Goal: Task Accomplishment & Management: Use online tool/utility

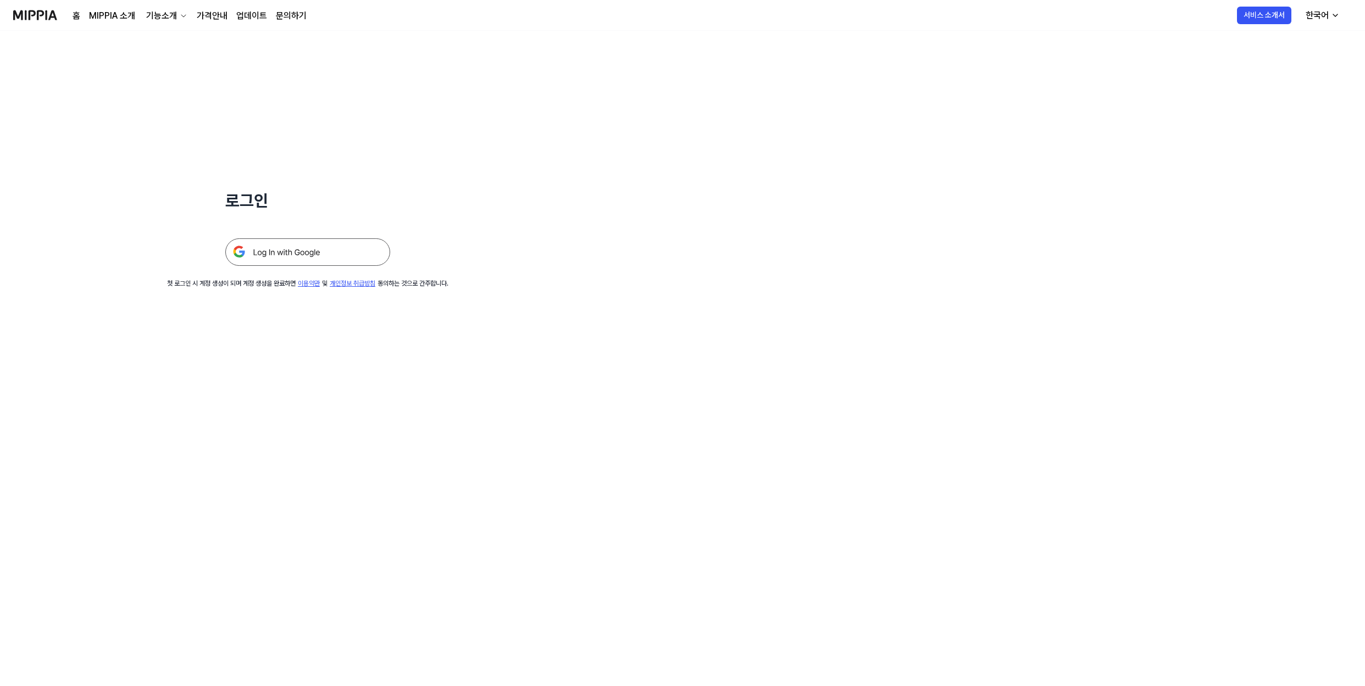
click at [312, 246] on img at bounding box center [307, 251] width 165 height 27
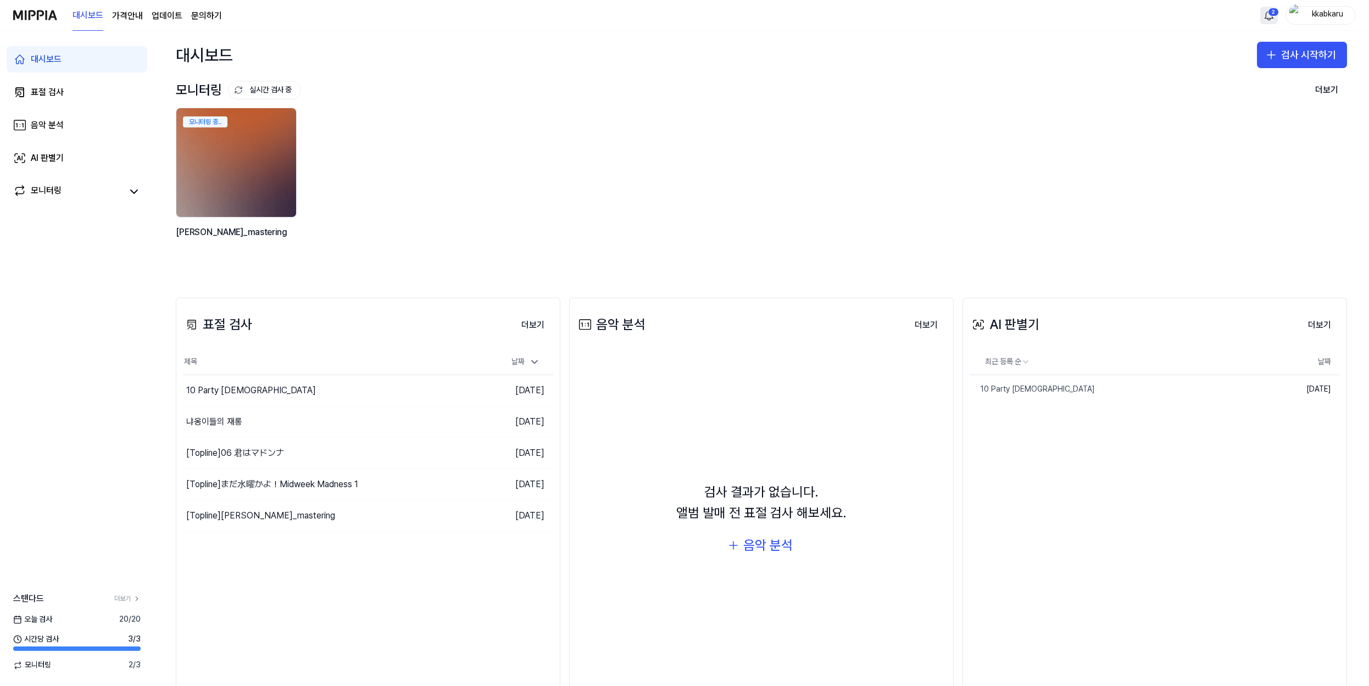
click at [1271, 12] on html "대시보드 가격안내 업데이트 문의하기 2 kkabkaru 대시보드 표절 검사 음악 분석 AI 판별기 모니터링 스탠다드 더보기 [DATE] 검사 …" at bounding box center [684, 343] width 1369 height 686
click at [1271, 12] on html "대시보드 가격안내 업데이트 문의하기 kkabkaru 대시보드 표절 검사 음악 분석 AI 판별기 모니터링 스탠다드 더보기 [DATE] 검사 20…" at bounding box center [684, 343] width 1369 height 686
click at [1303, 57] on button "검사 시작하기" at bounding box center [1302, 55] width 90 height 26
click at [1242, 86] on div "표절 검사" at bounding box center [1254, 85] width 28 height 11
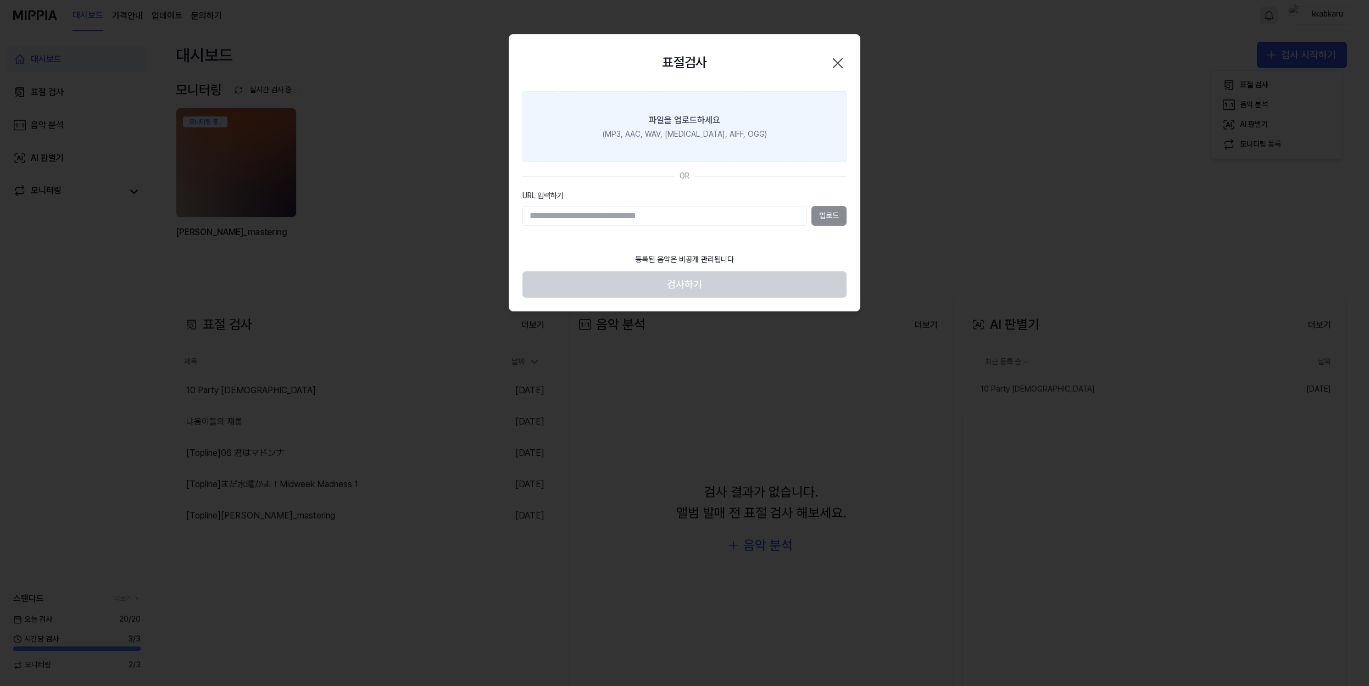
click at [704, 143] on label "파일을 업로드하세요 (MP3, AAC, WAV, FLAC, AIFF, OGG)" at bounding box center [684, 126] width 324 height 71
click at [0, 0] on input "파일을 업로드하세요 (MP3, AAC, WAV, FLAC, AIFF, OGG)" at bounding box center [0, 0] width 0 height 0
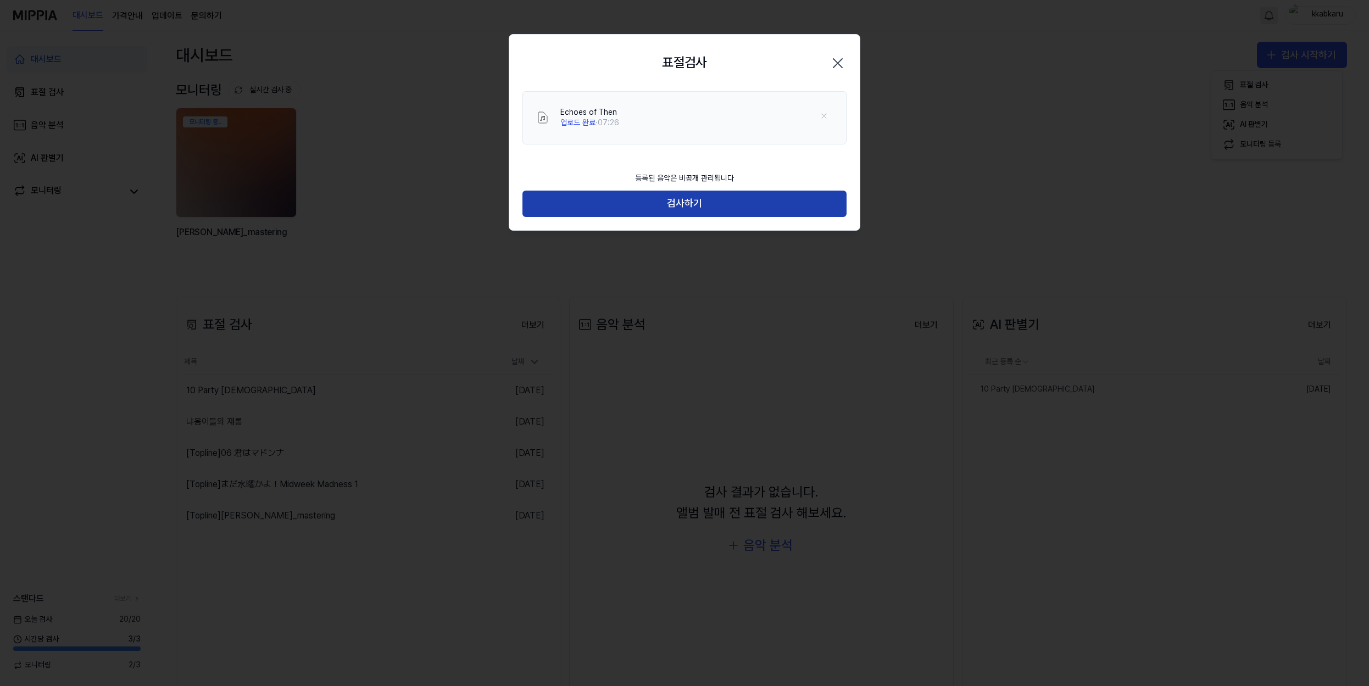
click at [752, 198] on button "검사하기" at bounding box center [684, 204] width 324 height 26
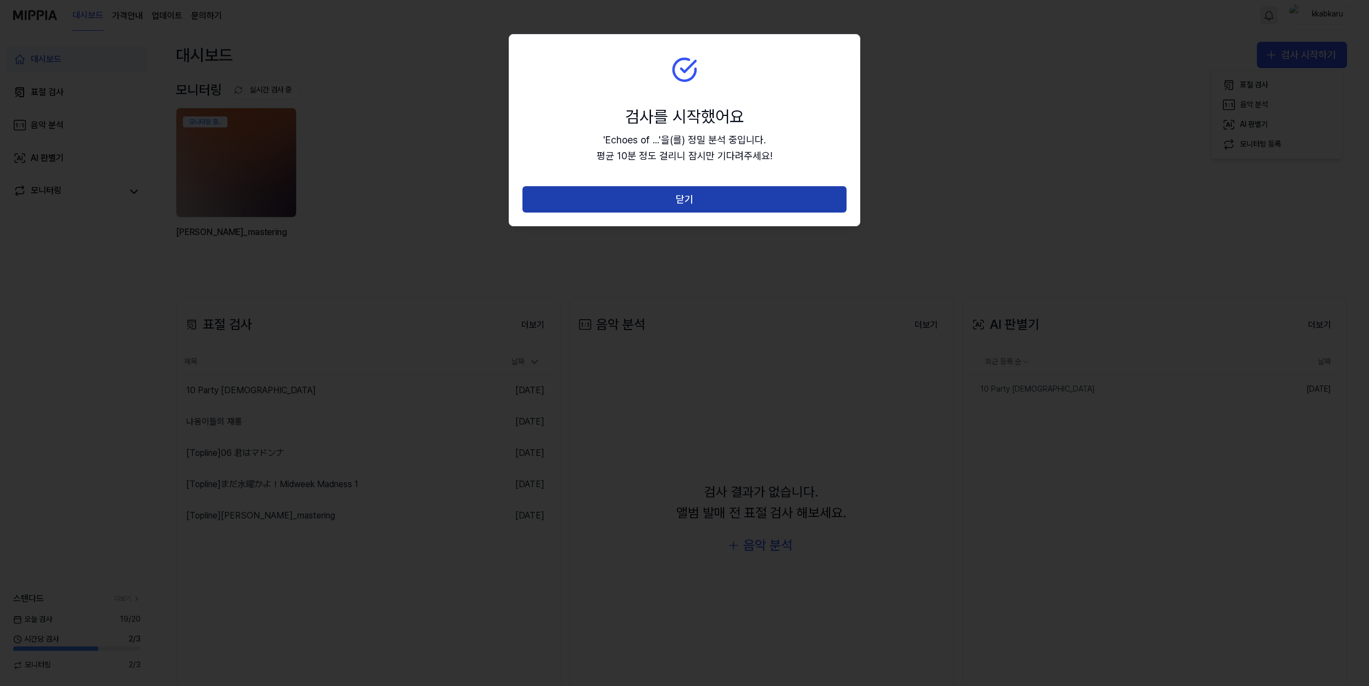
click at [743, 203] on button "닫기" at bounding box center [684, 199] width 324 height 26
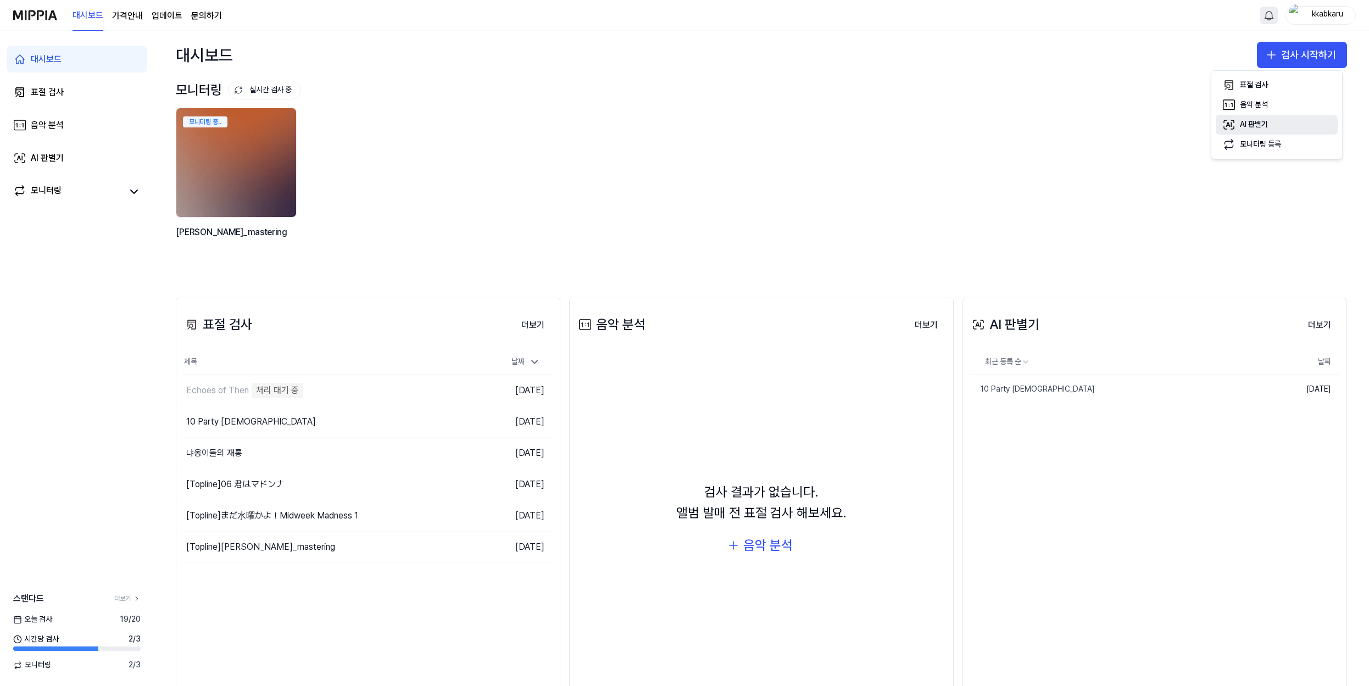
click at [1263, 118] on button "AI 판별기" at bounding box center [1277, 125] width 122 height 20
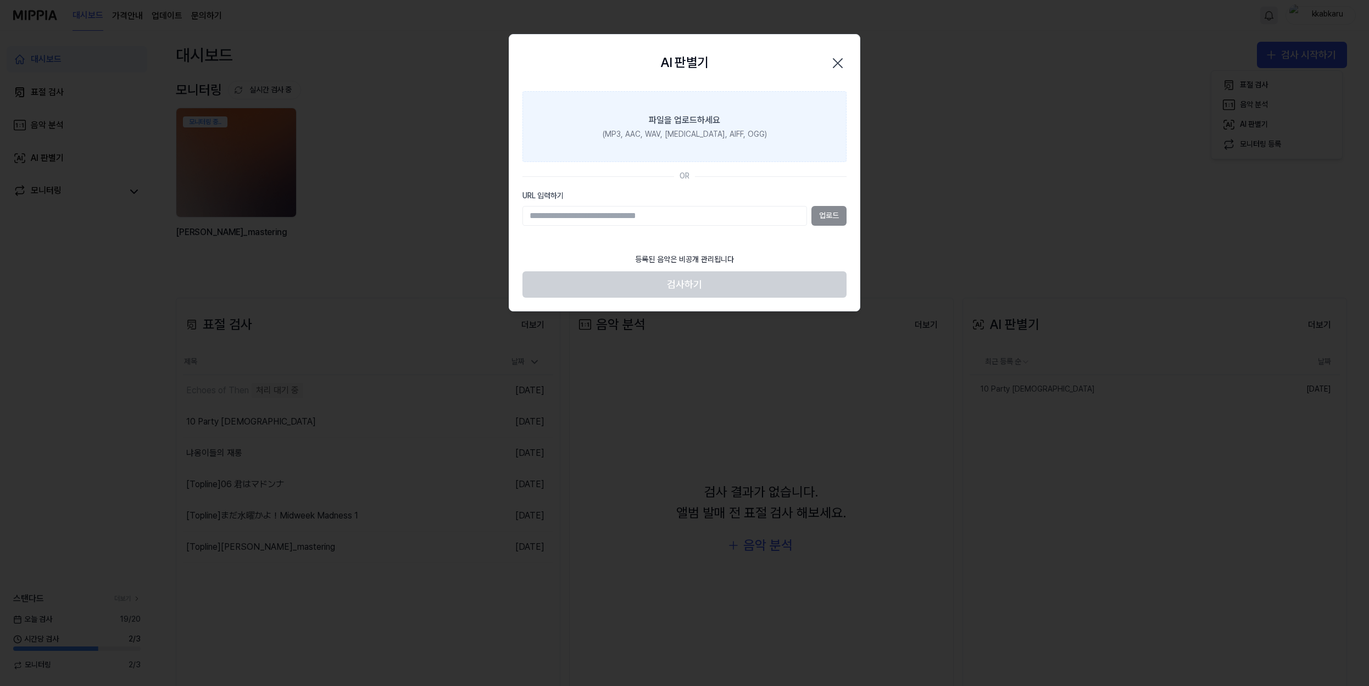
click at [741, 131] on div "(MP3, AAC, WAV, FLAC, AIFF, OGG)" at bounding box center [685, 134] width 164 height 11
click at [0, 0] on input "파일을 업로드하세요 (MP3, AAC, WAV, FLAC, AIFF, OGG)" at bounding box center [0, 0] width 0 height 0
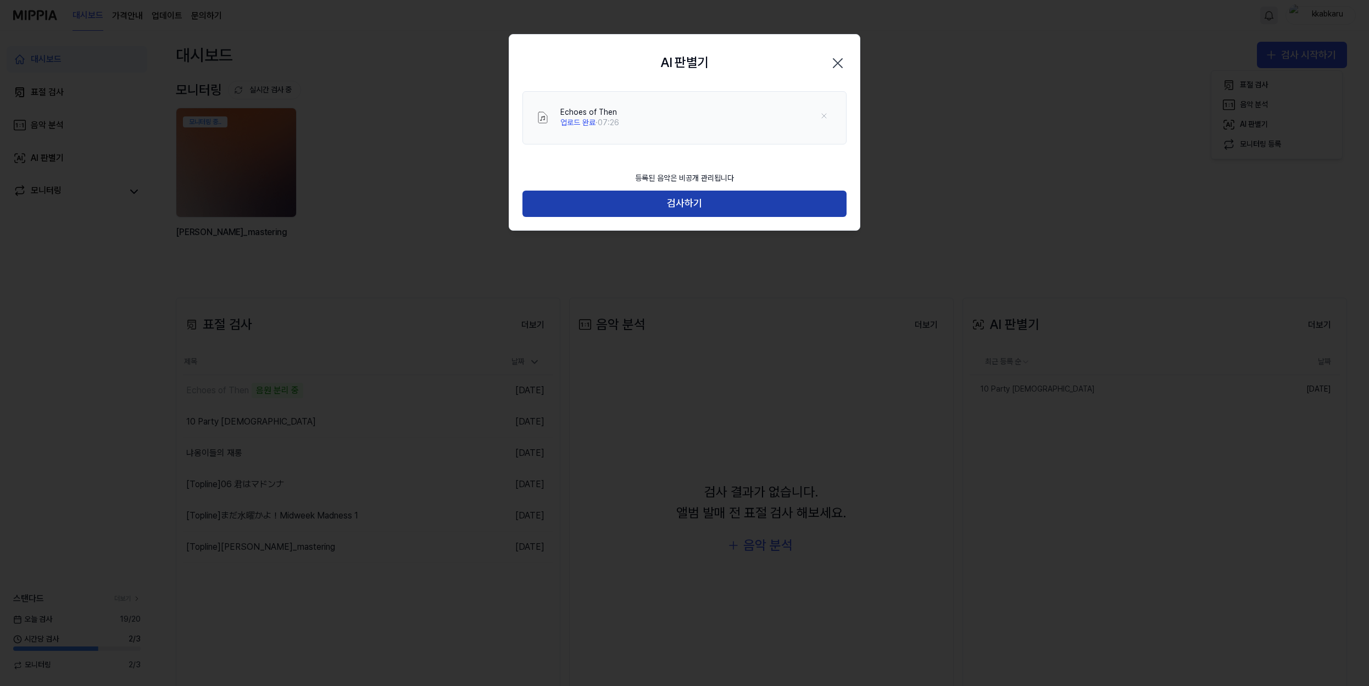
click at [775, 198] on button "검사하기" at bounding box center [684, 204] width 324 height 26
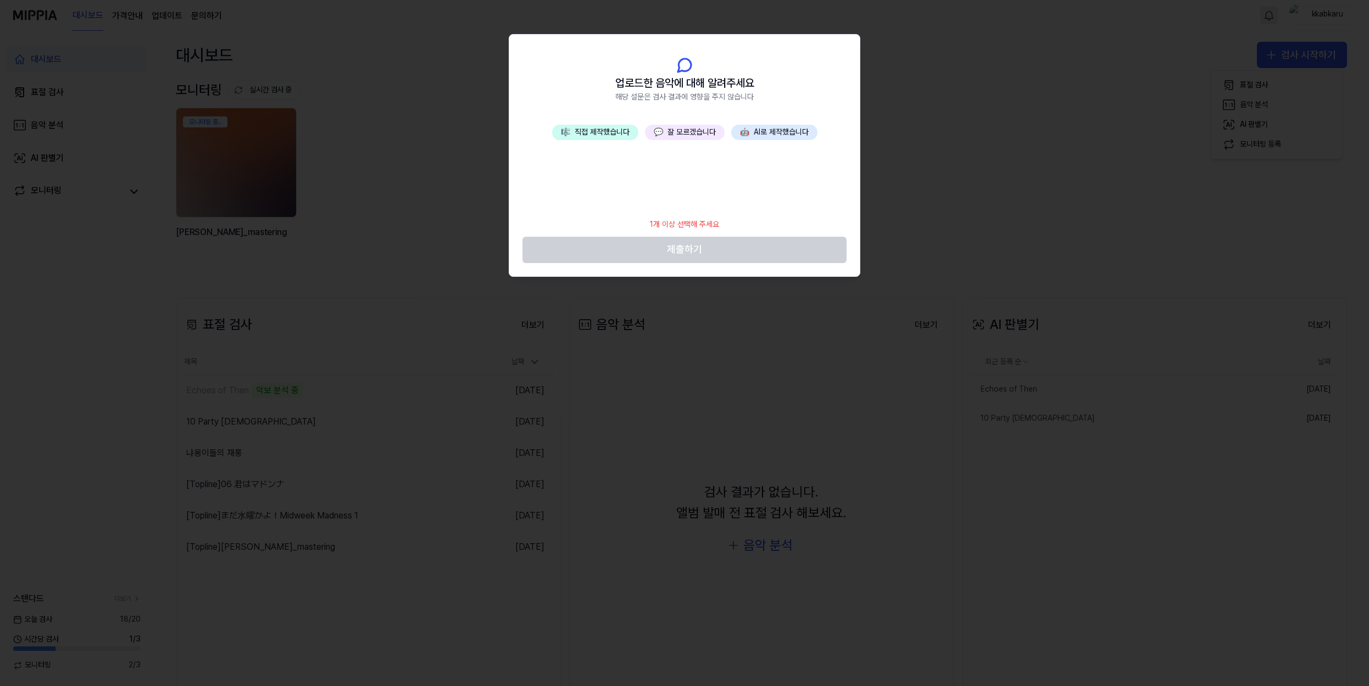
click at [609, 131] on button "🎼 직접 제작했습니다" at bounding box center [595, 132] width 86 height 15
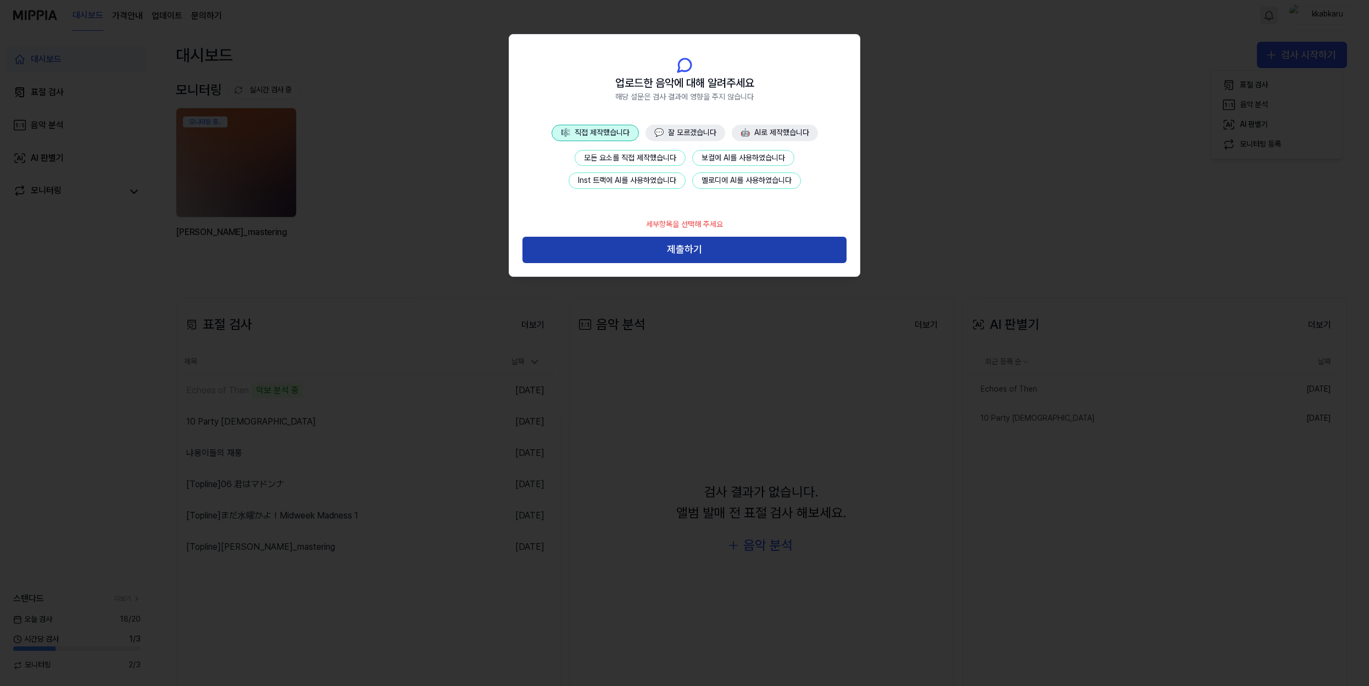
click at [692, 252] on button "제출하기" at bounding box center [684, 250] width 324 height 26
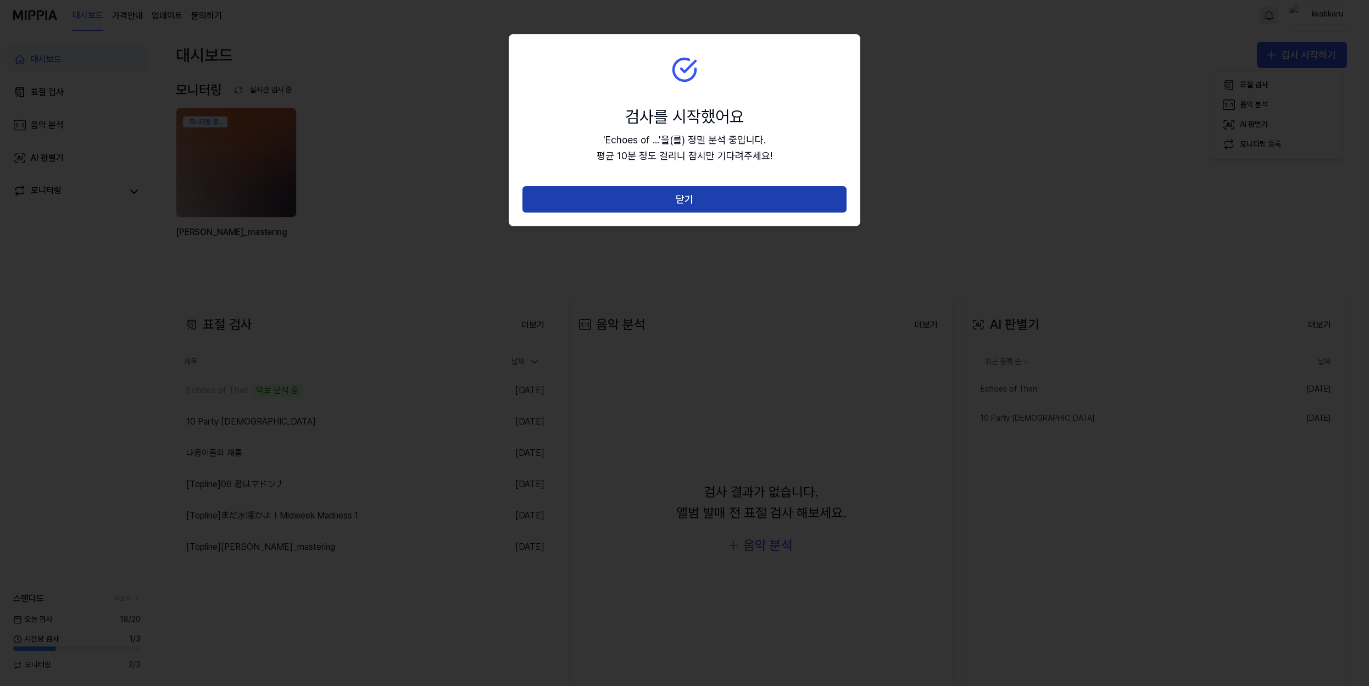
click at [759, 190] on button "닫기" at bounding box center [684, 199] width 324 height 26
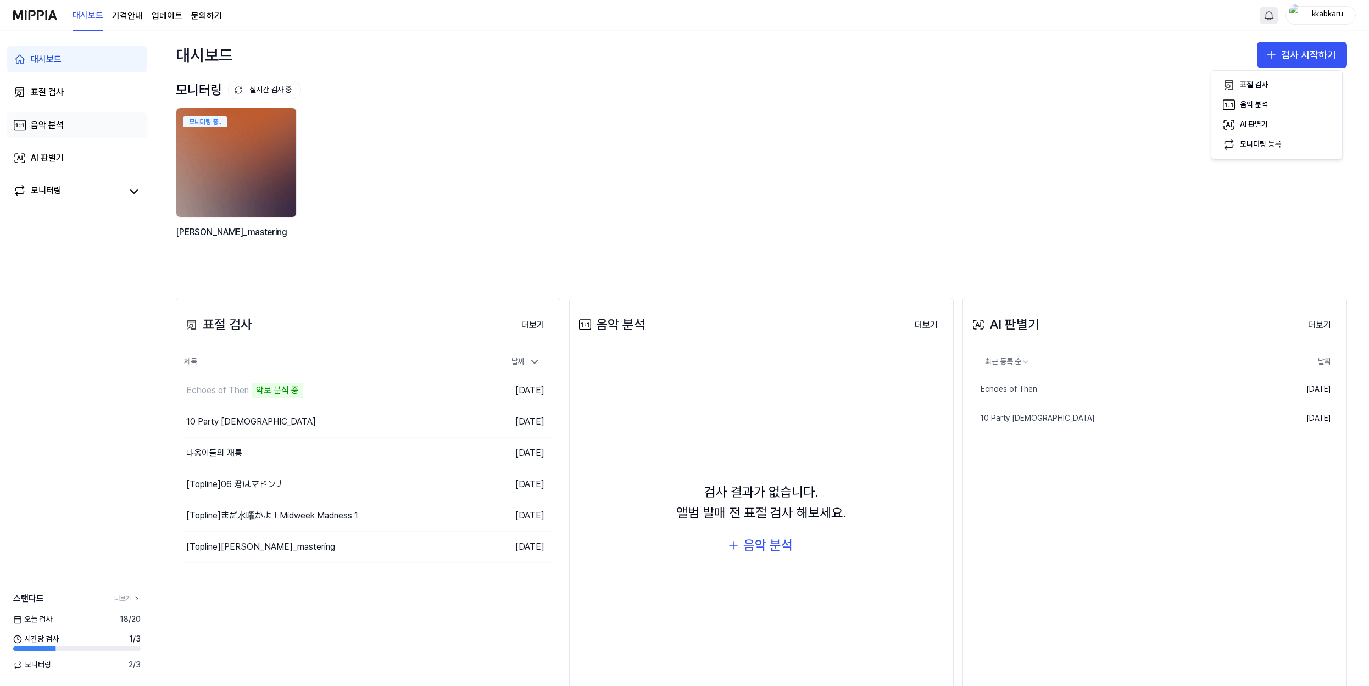
click at [86, 131] on link "음악 분석" at bounding box center [77, 125] width 141 height 26
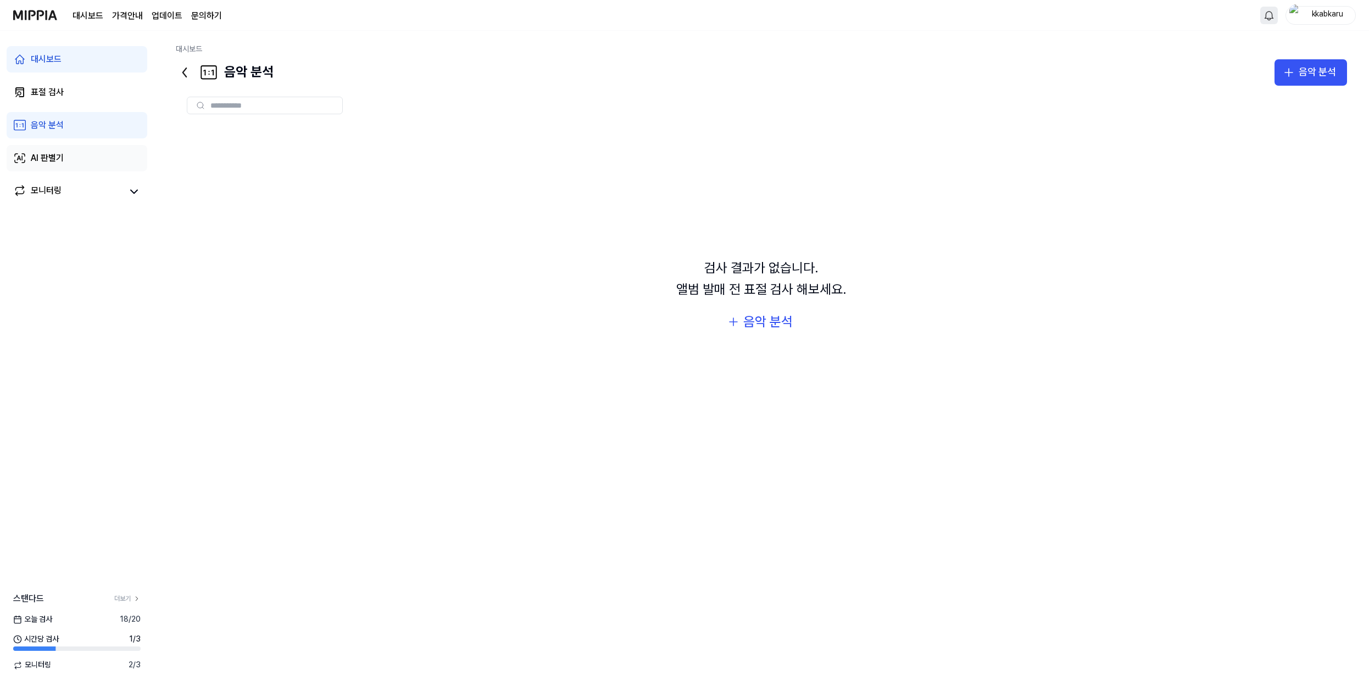
click at [42, 154] on div "AI 판별기" at bounding box center [47, 158] width 33 height 13
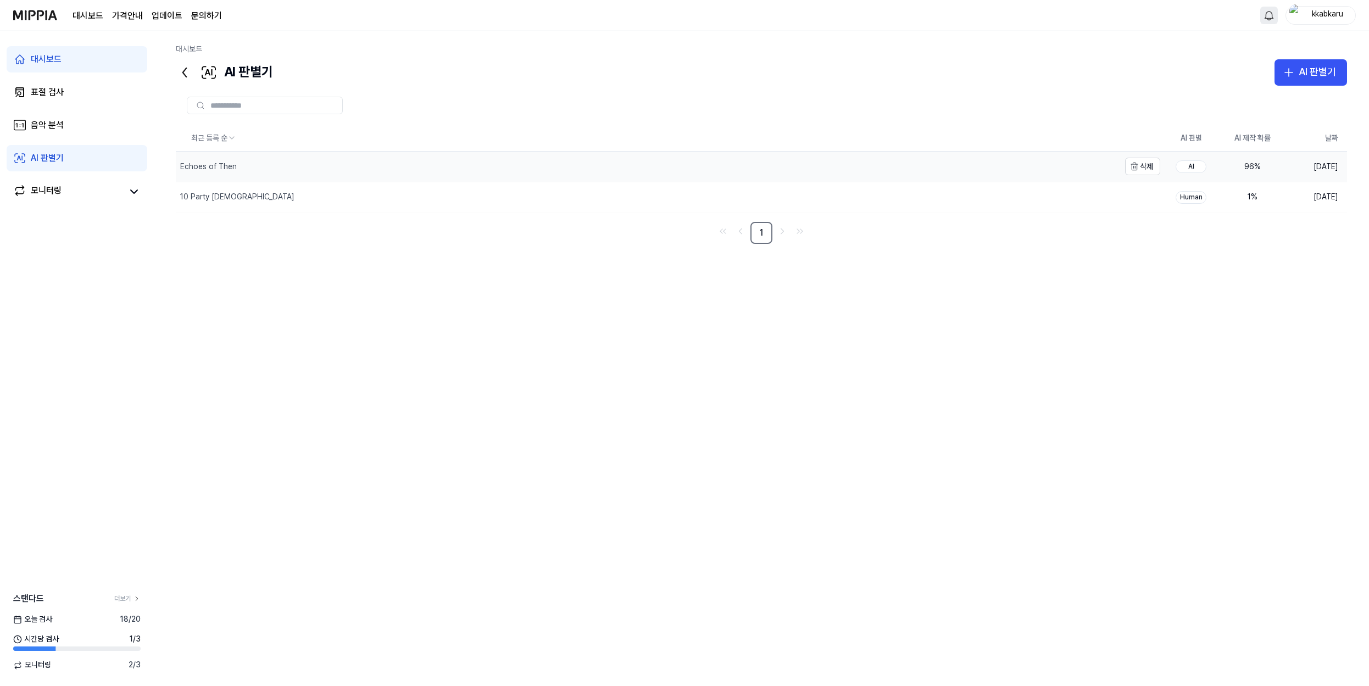
click at [1006, 163] on div "Echoes of Then" at bounding box center [648, 167] width 944 height 30
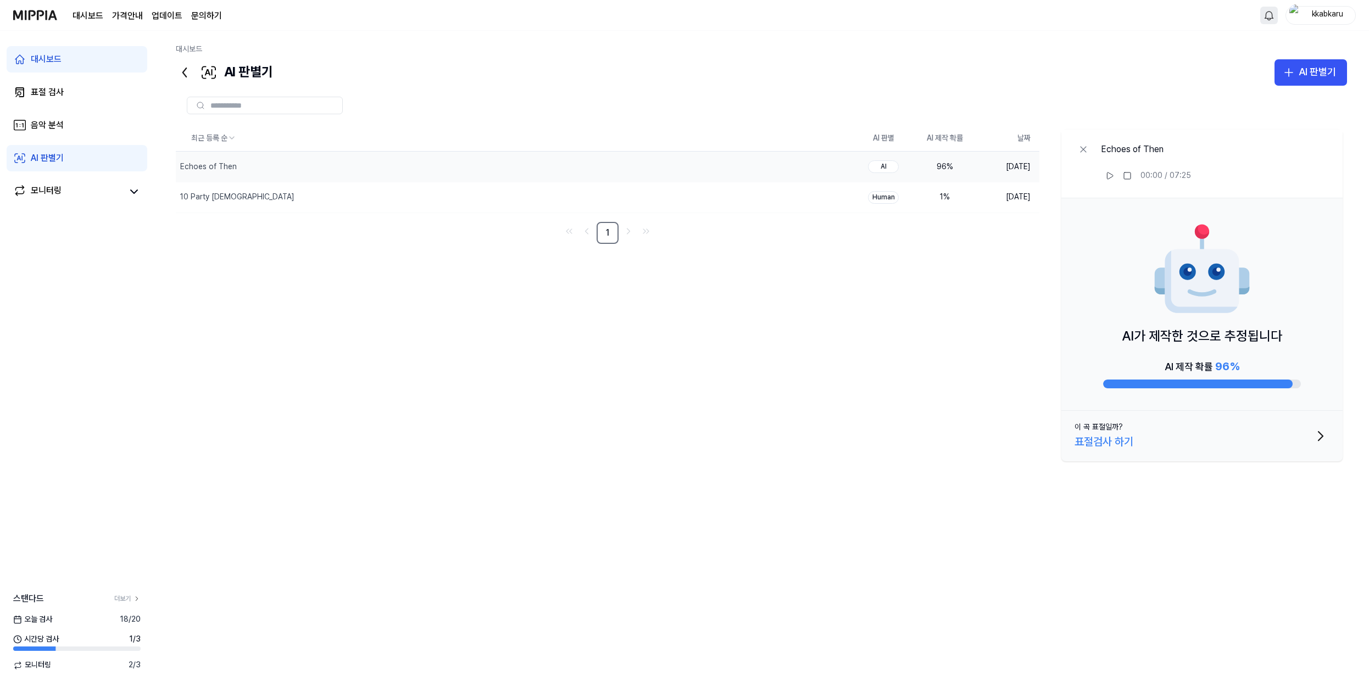
click at [1221, 291] on img at bounding box center [1202, 269] width 99 height 99
click at [1243, 372] on div "AI 제작 확률 96 %" at bounding box center [1202, 373] width 198 height 31
click at [898, 171] on td "AI" at bounding box center [884, 167] width 62 height 31
click at [831, 172] on button "삭제" at bounding box center [834, 167] width 35 height 18
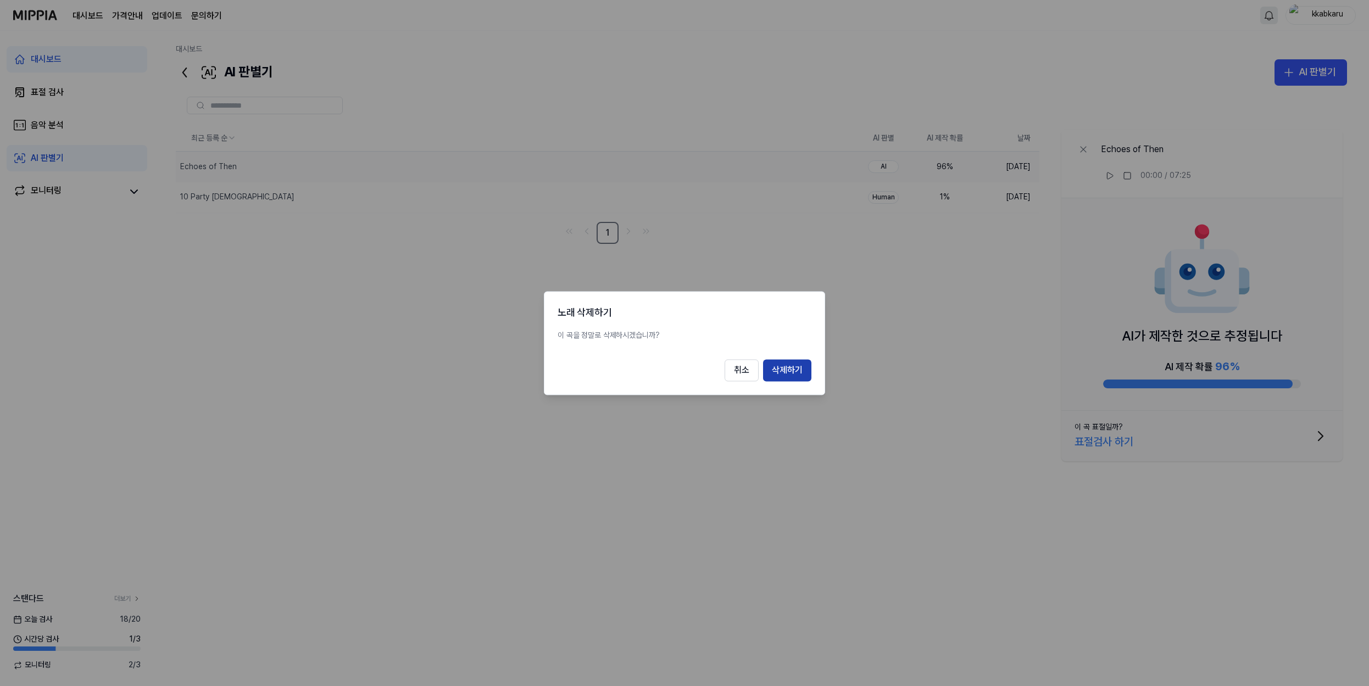
click at [776, 370] on button "삭제하기" at bounding box center [787, 370] width 48 height 22
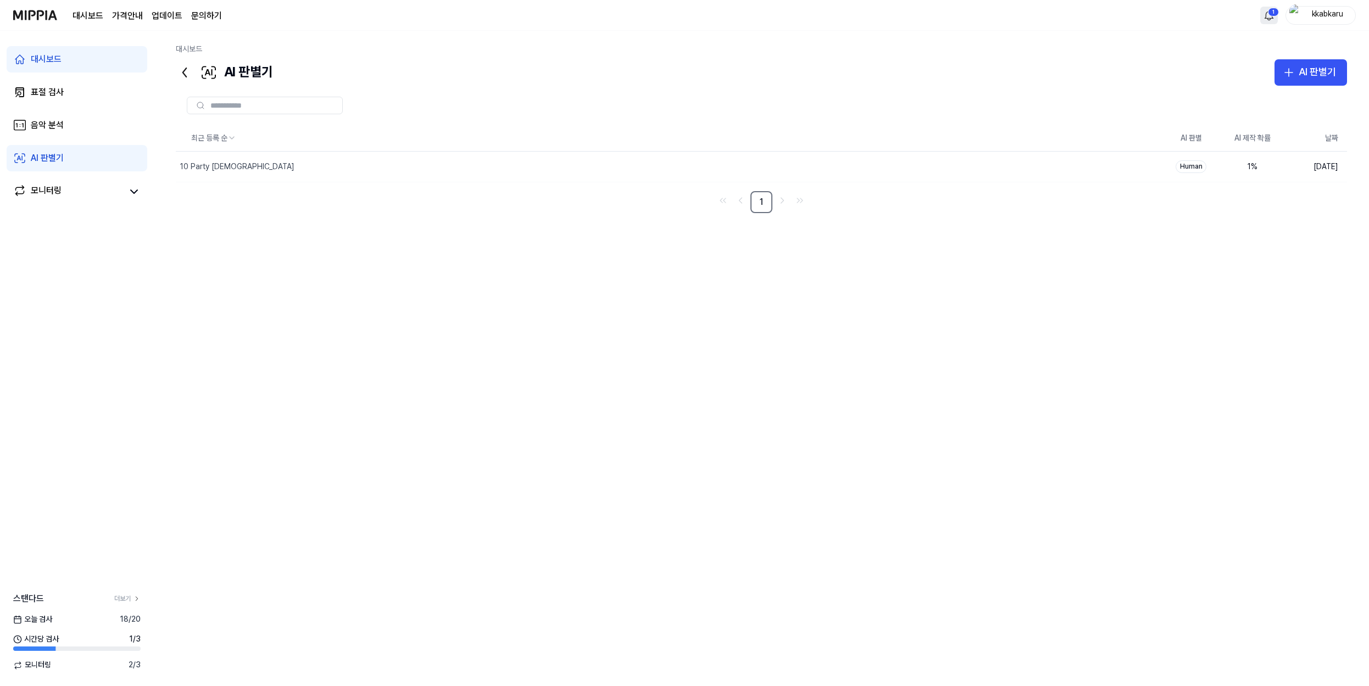
click at [66, 58] on link "대시보드" at bounding box center [77, 59] width 141 height 26
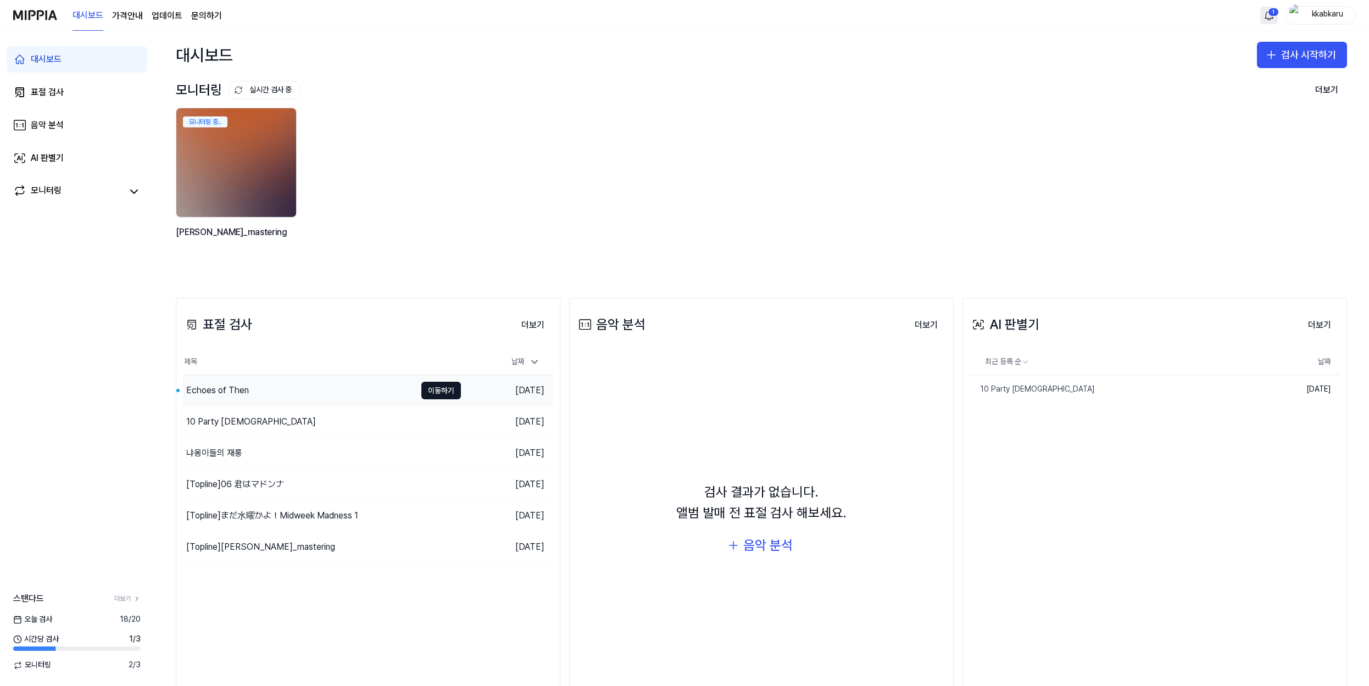
click at [240, 394] on div "Echoes of Then" at bounding box center [217, 390] width 63 height 13
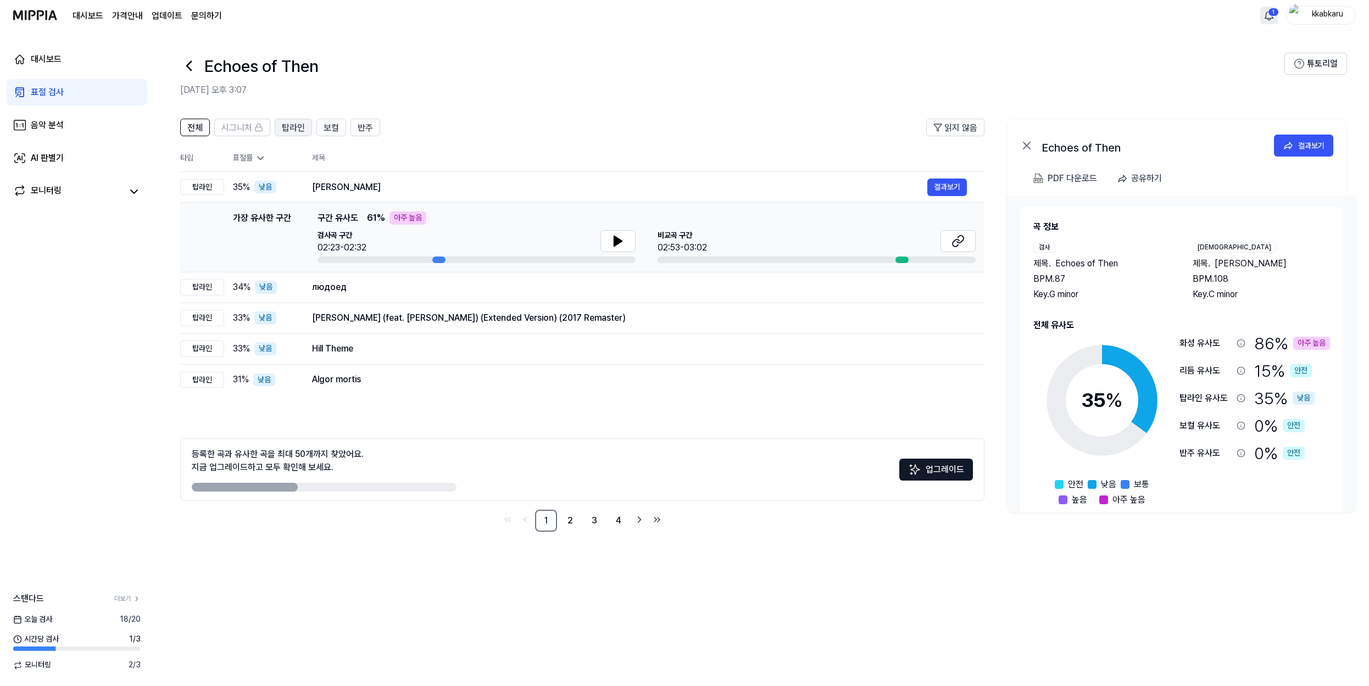
click at [302, 130] on span "탑라인" at bounding box center [293, 127] width 23 height 13
click at [327, 128] on span "보컬" at bounding box center [331, 127] width 15 height 13
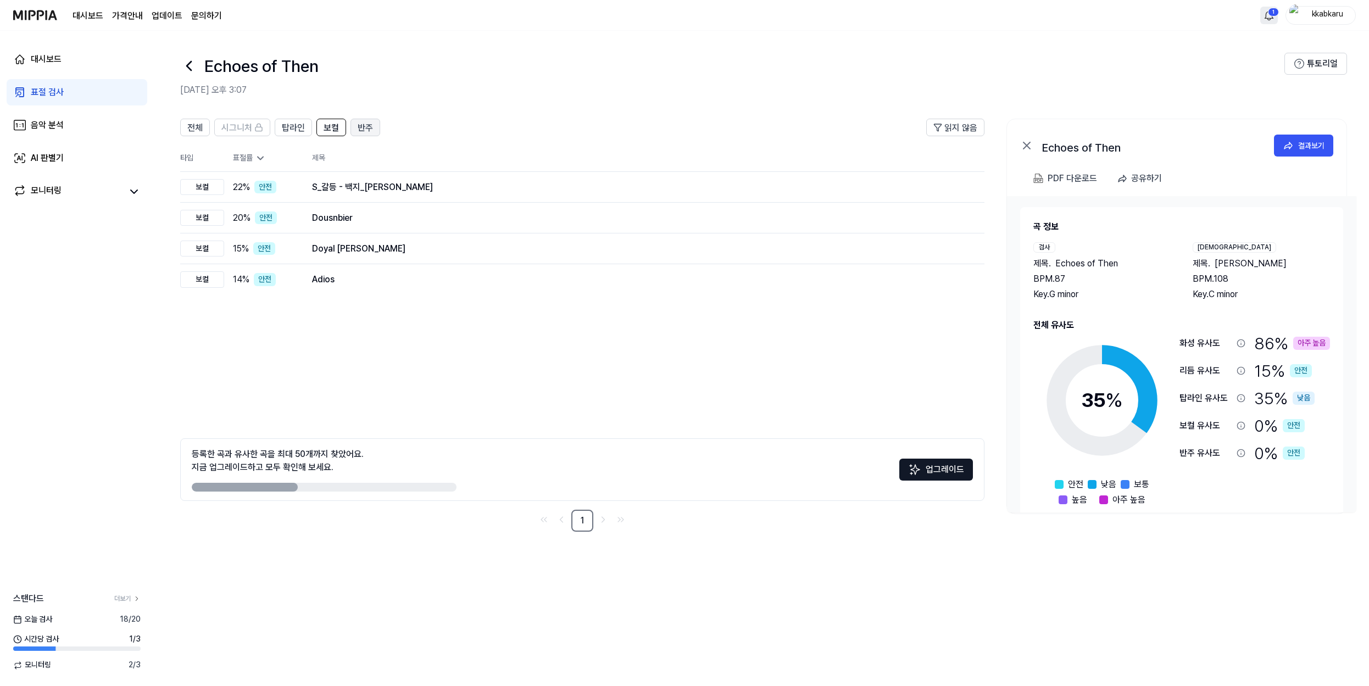
click at [366, 128] on span "반주" at bounding box center [365, 127] width 15 height 13
click at [339, 131] on button "보컬" at bounding box center [331, 128] width 30 height 18
click at [303, 126] on span "탑라인" at bounding box center [293, 127] width 23 height 13
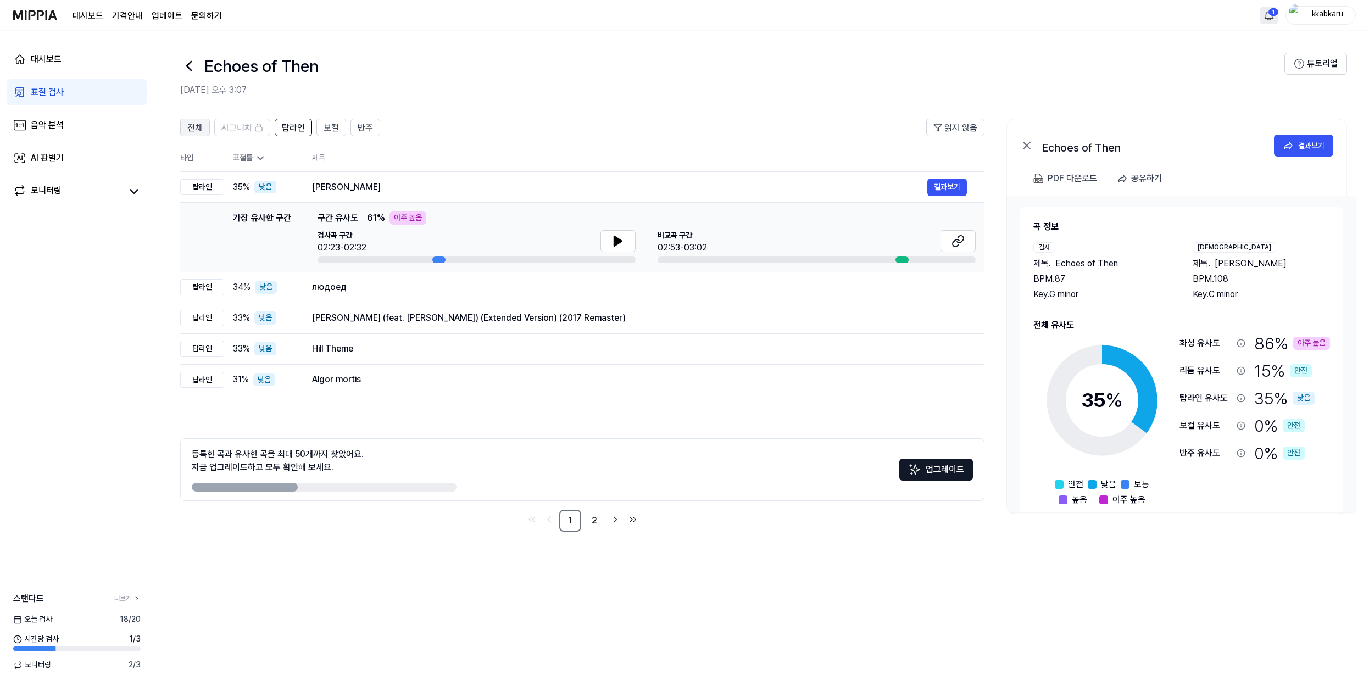
click at [204, 129] on button "전체" at bounding box center [195, 128] width 30 height 18
click at [355, 128] on button "반주" at bounding box center [365, 128] width 30 height 18
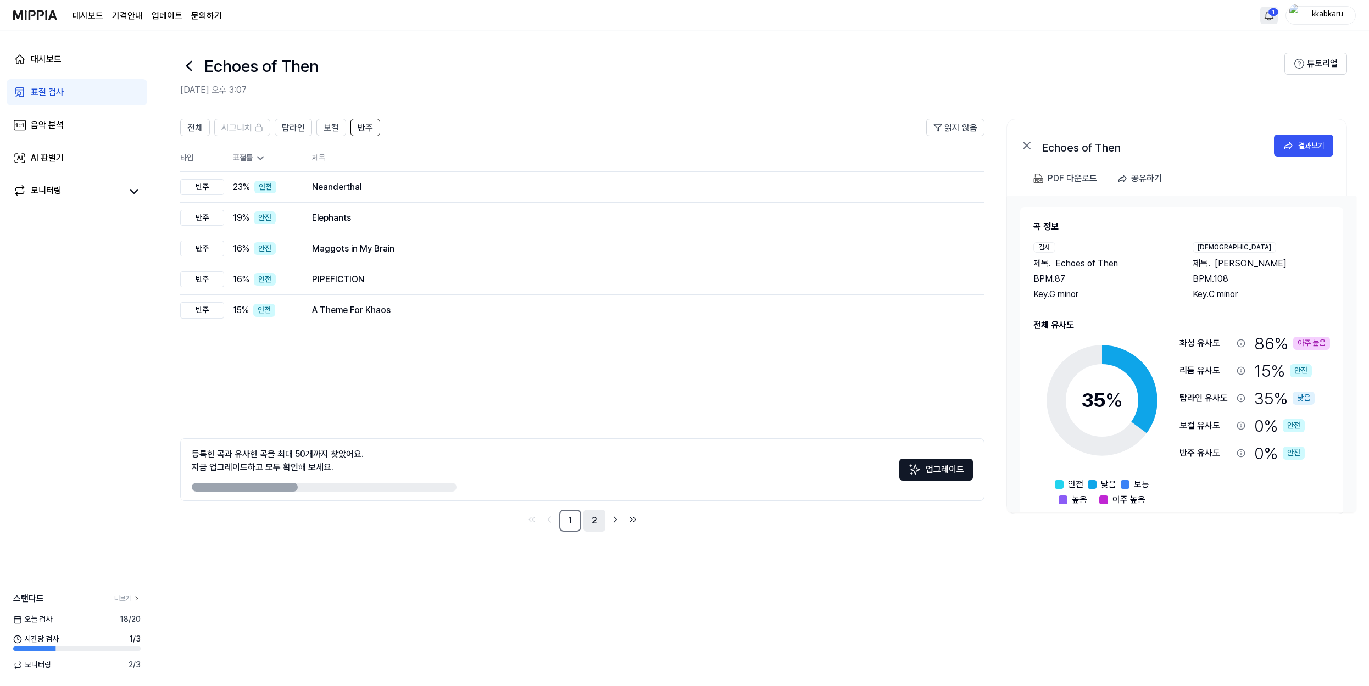
click at [597, 524] on link "2" at bounding box center [594, 521] width 22 height 22
click at [581, 520] on ul "1 2" at bounding box center [582, 521] width 116 height 22
click at [330, 133] on span "보컬" at bounding box center [331, 127] width 15 height 13
click at [197, 130] on span "전체" at bounding box center [194, 127] width 15 height 13
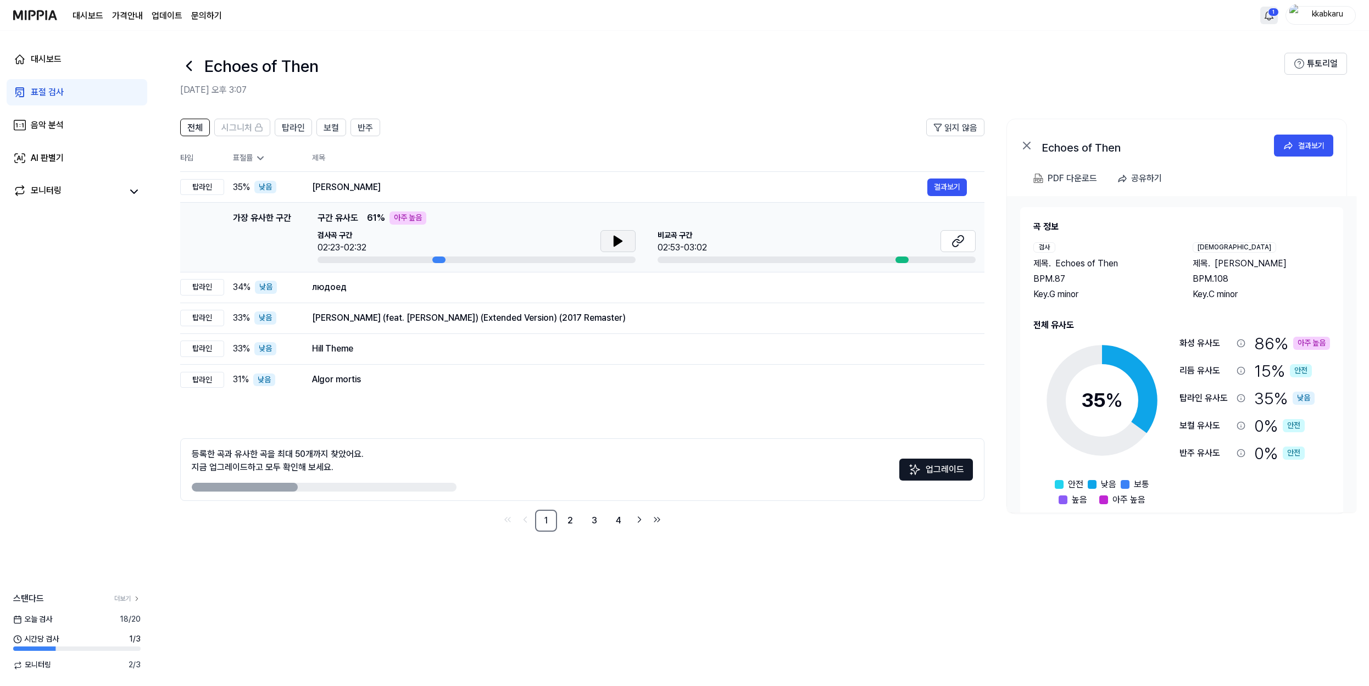
click at [620, 238] on icon at bounding box center [617, 241] width 13 height 13
click at [620, 238] on icon at bounding box center [620, 241] width 2 height 9
click at [961, 238] on icon at bounding box center [958, 241] width 13 height 13
click at [616, 244] on icon at bounding box center [618, 241] width 8 height 10
click at [616, 244] on icon at bounding box center [616, 241] width 2 height 9
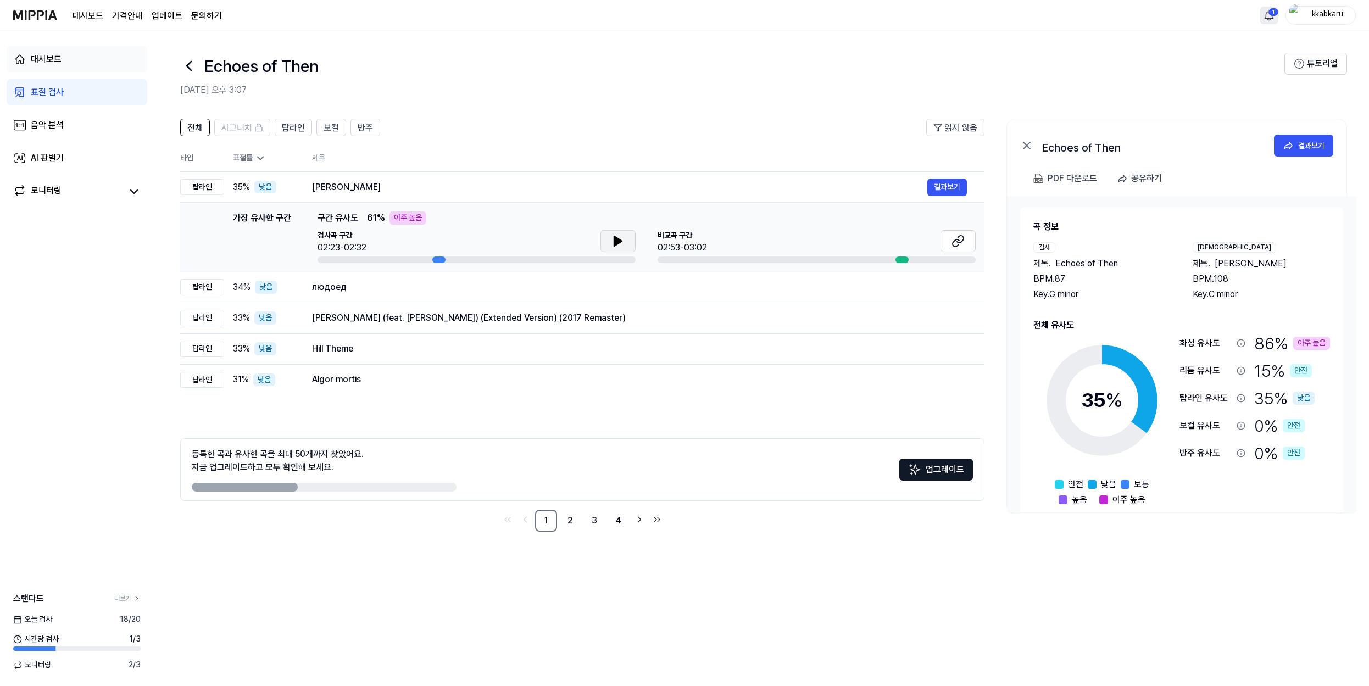
click at [36, 61] on div "대시보드" at bounding box center [46, 59] width 31 height 13
